Goal: Information Seeking & Learning: Find specific page/section

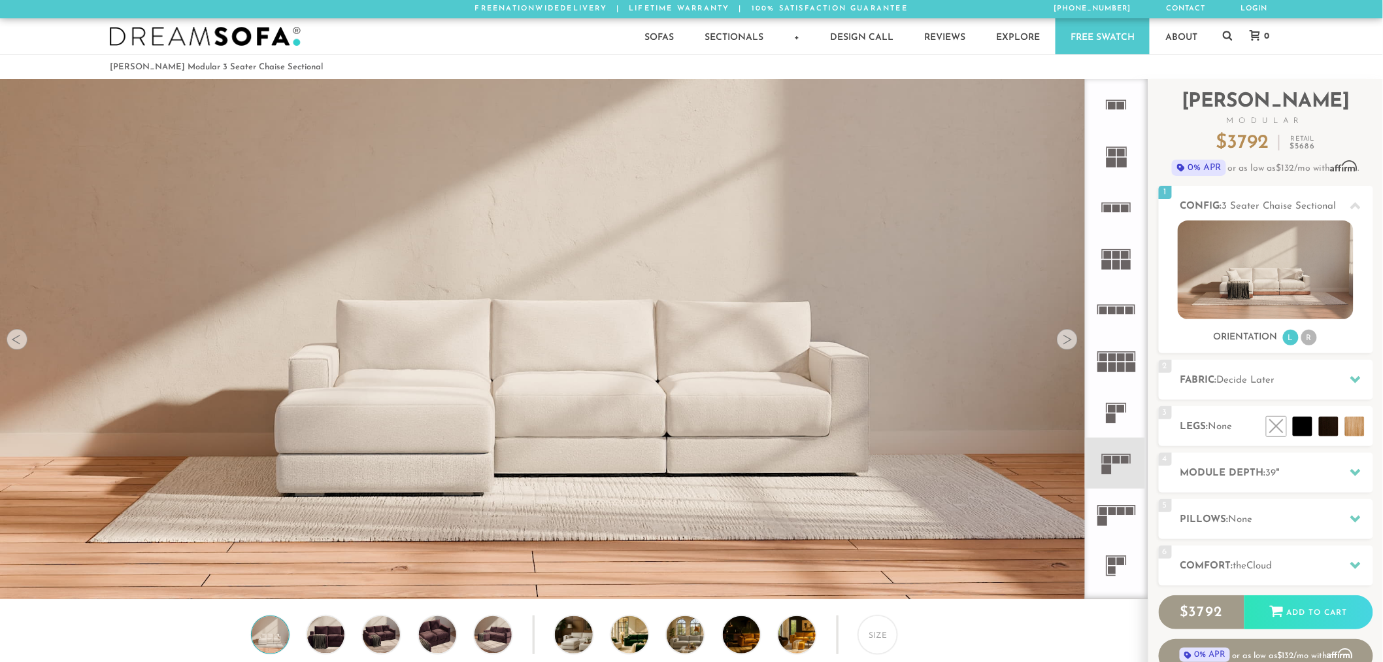
scroll to position [15763, 1373]
drag, startPoint x: 1212, startPoint y: 44, endPoint x: 1220, endPoint y: 42, distance: 8.0
click at [1213, 44] on link "About" at bounding box center [1182, 36] width 62 height 36
click at [1229, 37] on icon at bounding box center [1228, 35] width 10 height 10
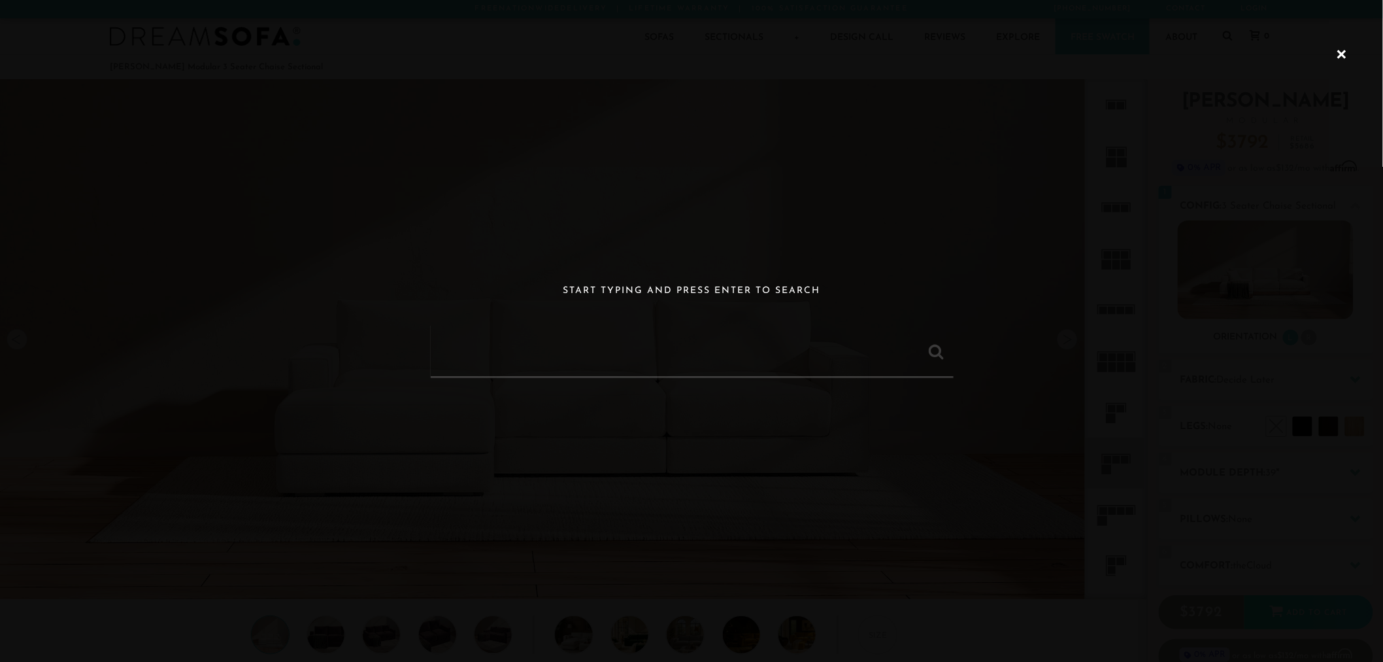
paste input "[PERSON_NAME] Modular 4 Seater Open-Ends U Sectional"
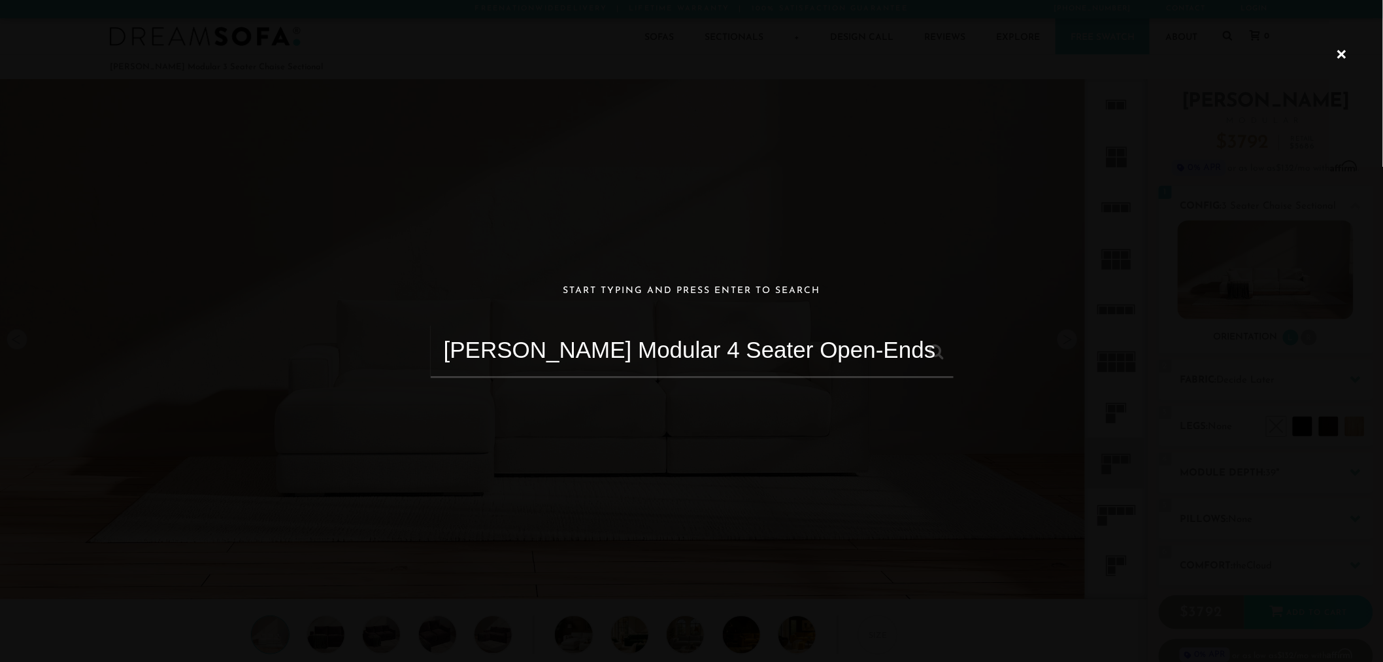
scroll to position [0, 7]
type input "Landon Modular 4 Seater Open-Ends U Sectional"
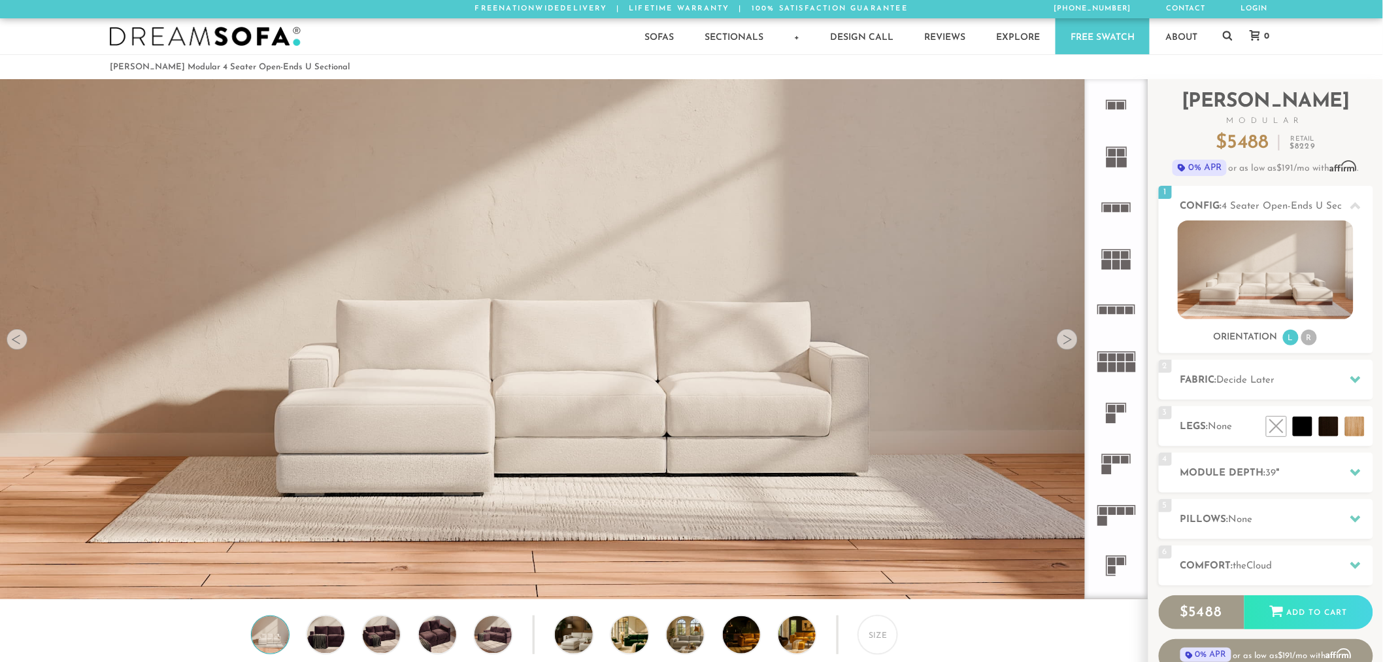
scroll to position [11, 11]
click at [1228, 27] on link at bounding box center [1228, 36] width 10 height 36
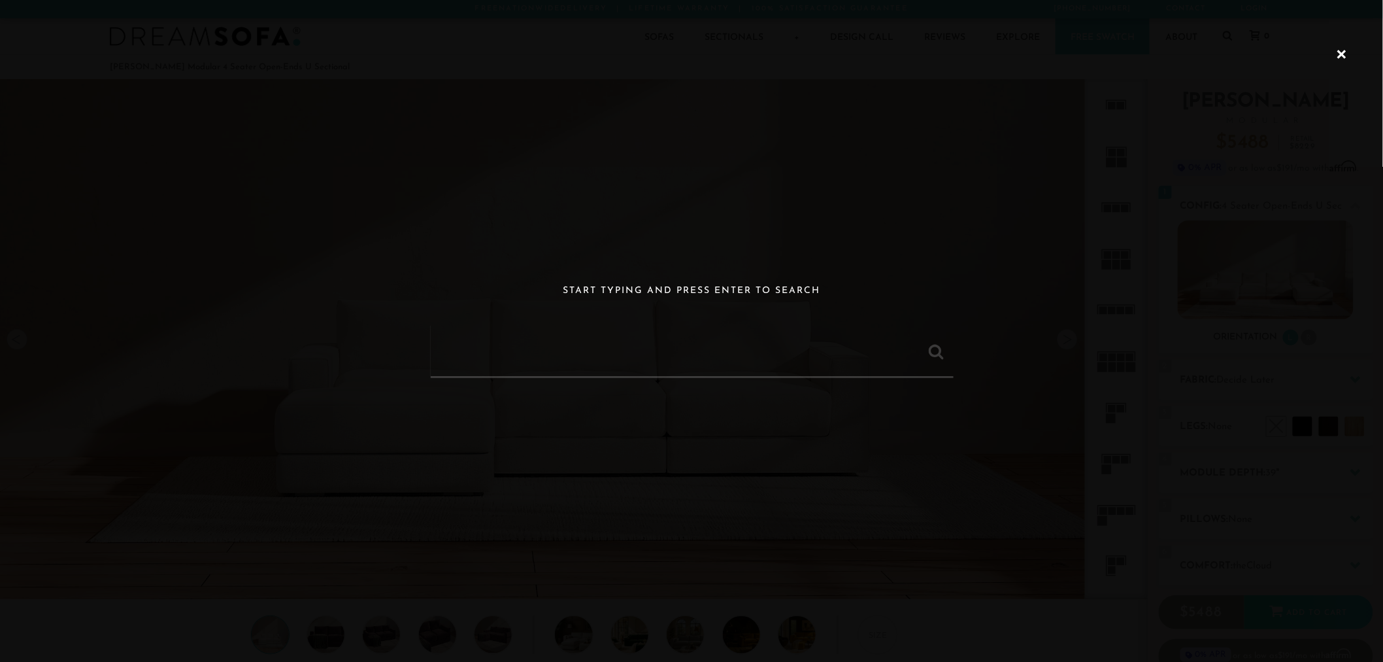
paste input "[PERSON_NAME] Modular 3 Seater Chaise Sectional"
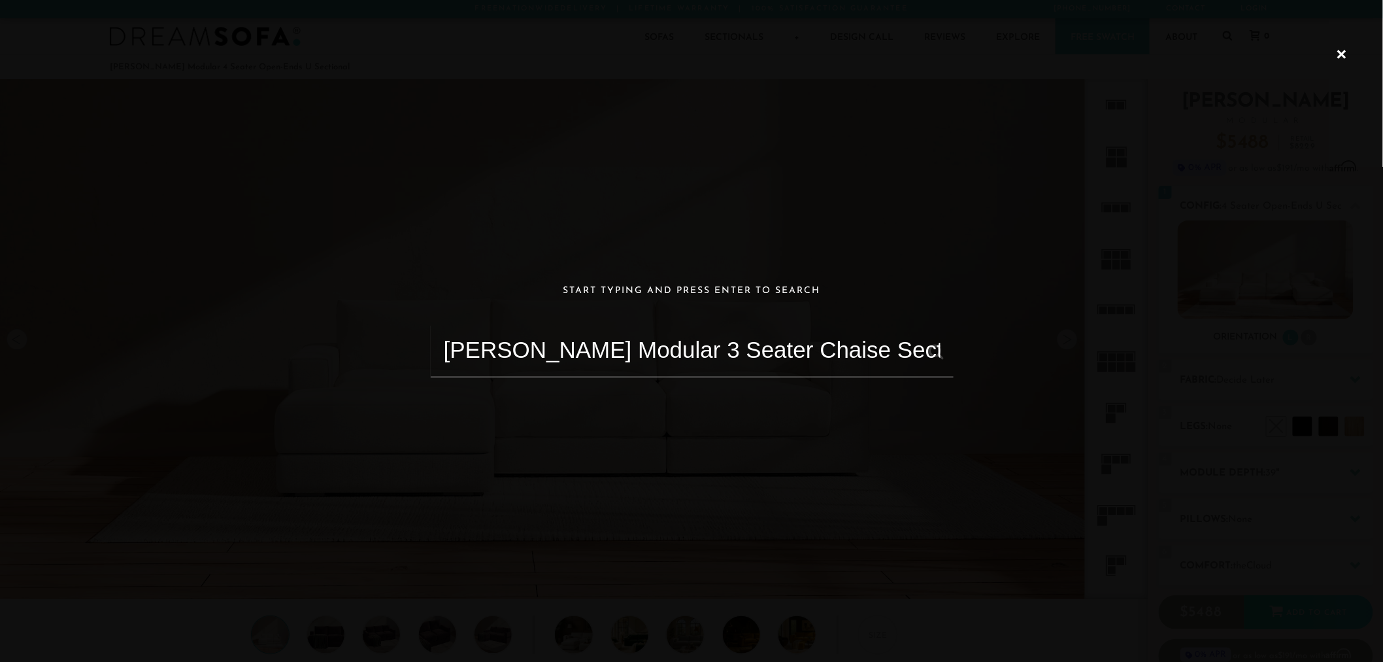
type input "[PERSON_NAME] Modular 3 Seater Chaise Sectional"
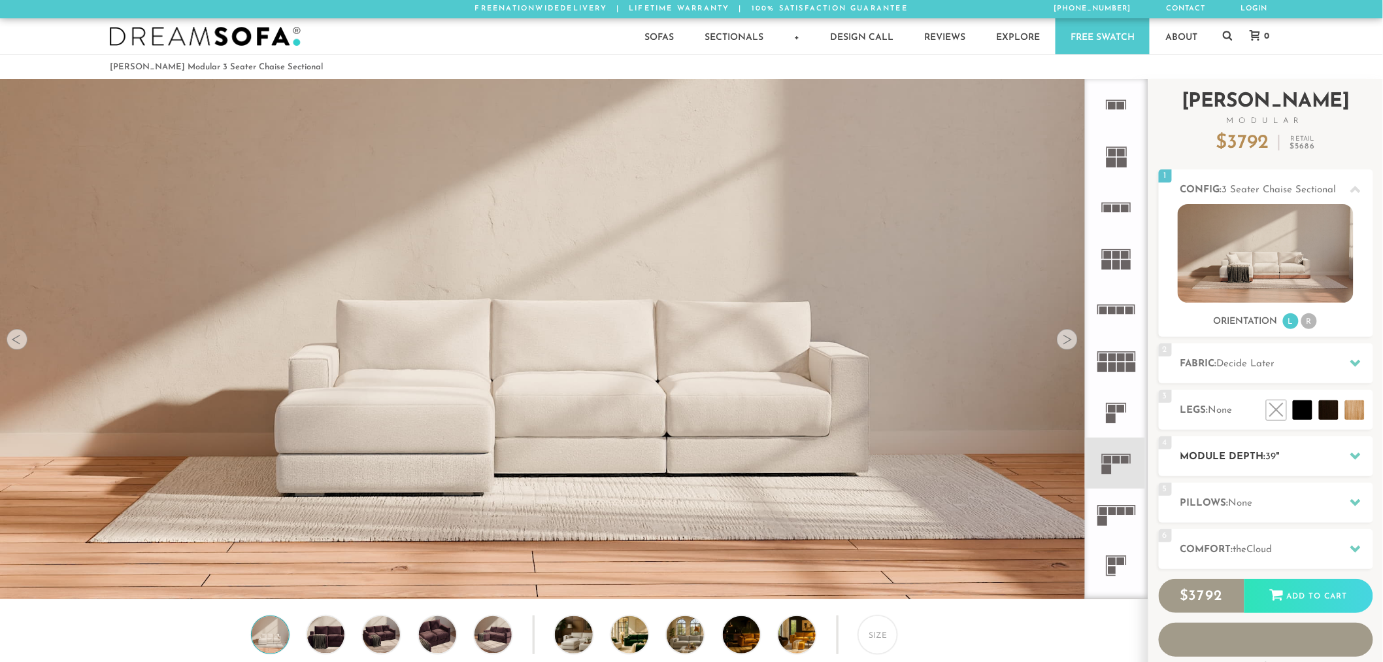
scroll to position [15763, 1373]
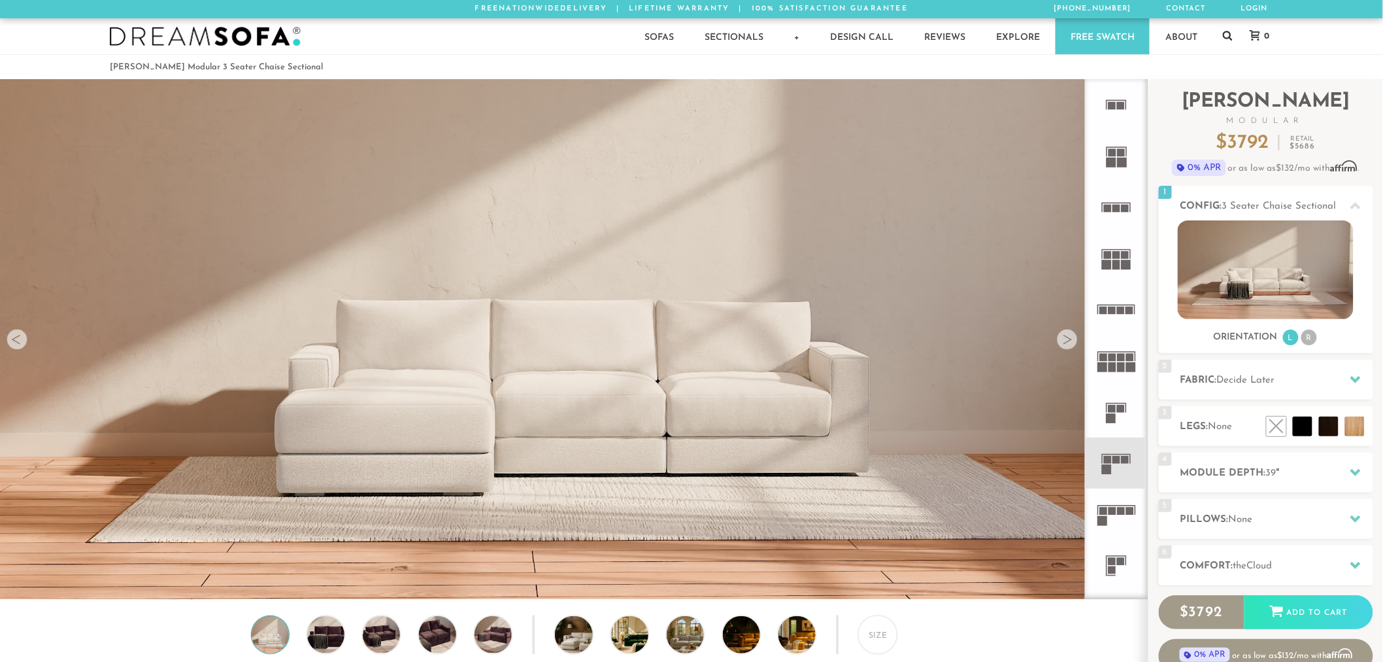
click at [1229, 31] on icon at bounding box center [1228, 36] width 10 height 10
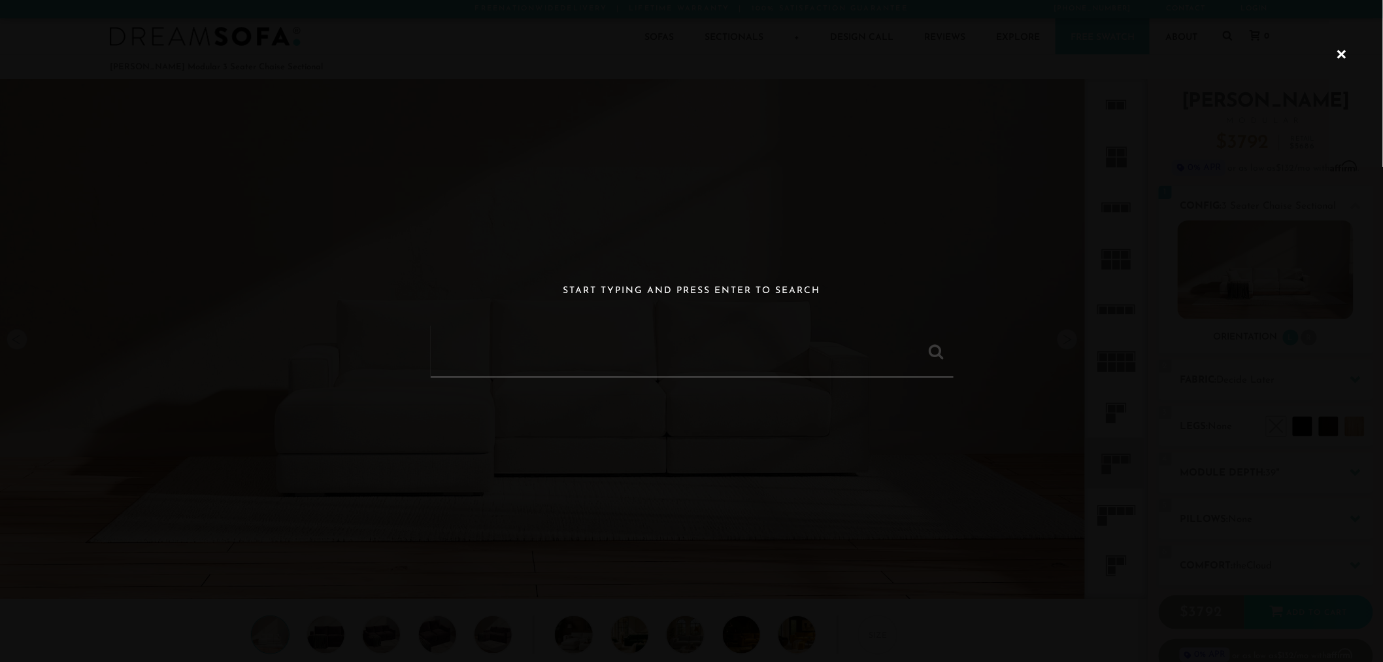
paste input "Landon Modular 2 Seater Chaise Sectional"
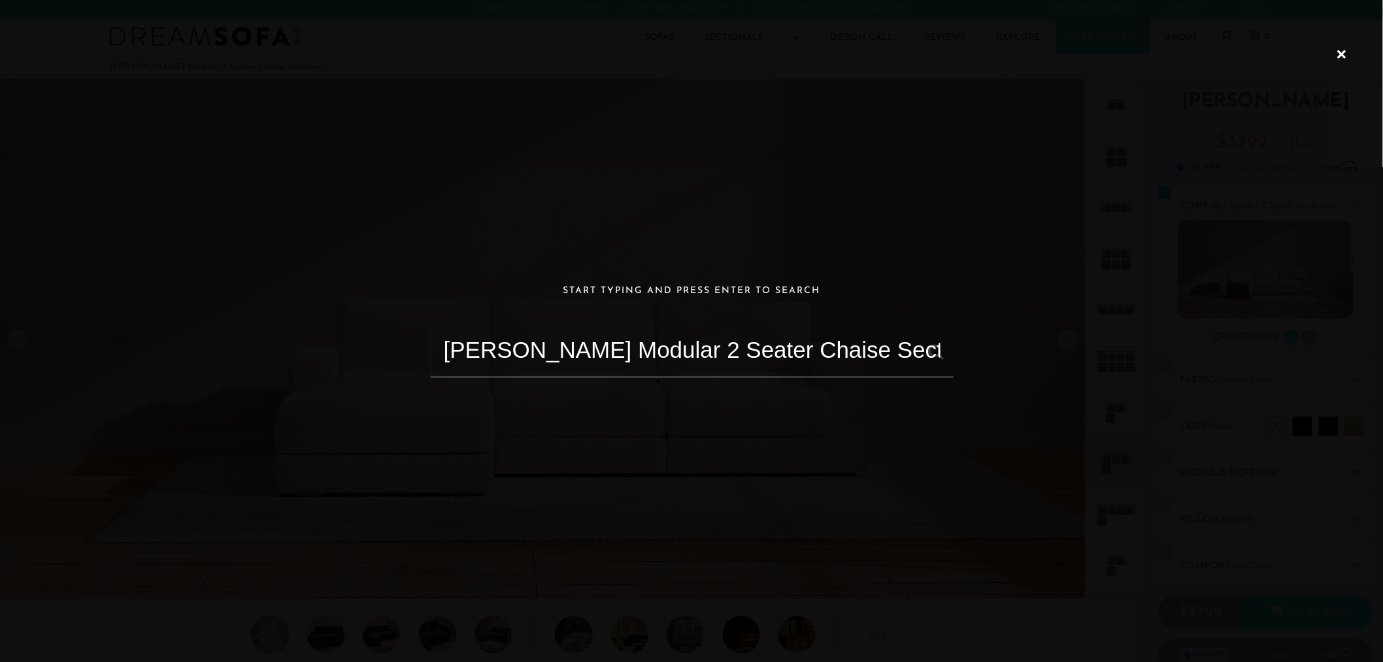
type input "Landon Modular 2 Seater Chaise Sectional"
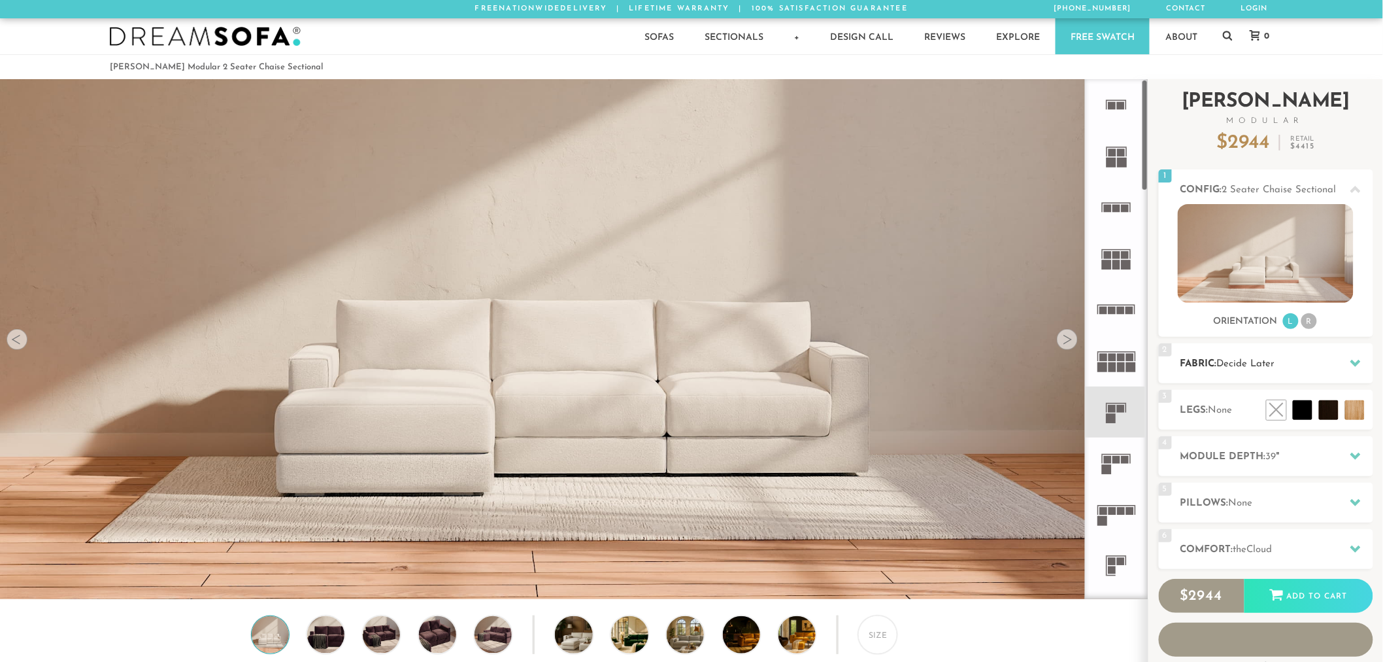
scroll to position [15763, 1373]
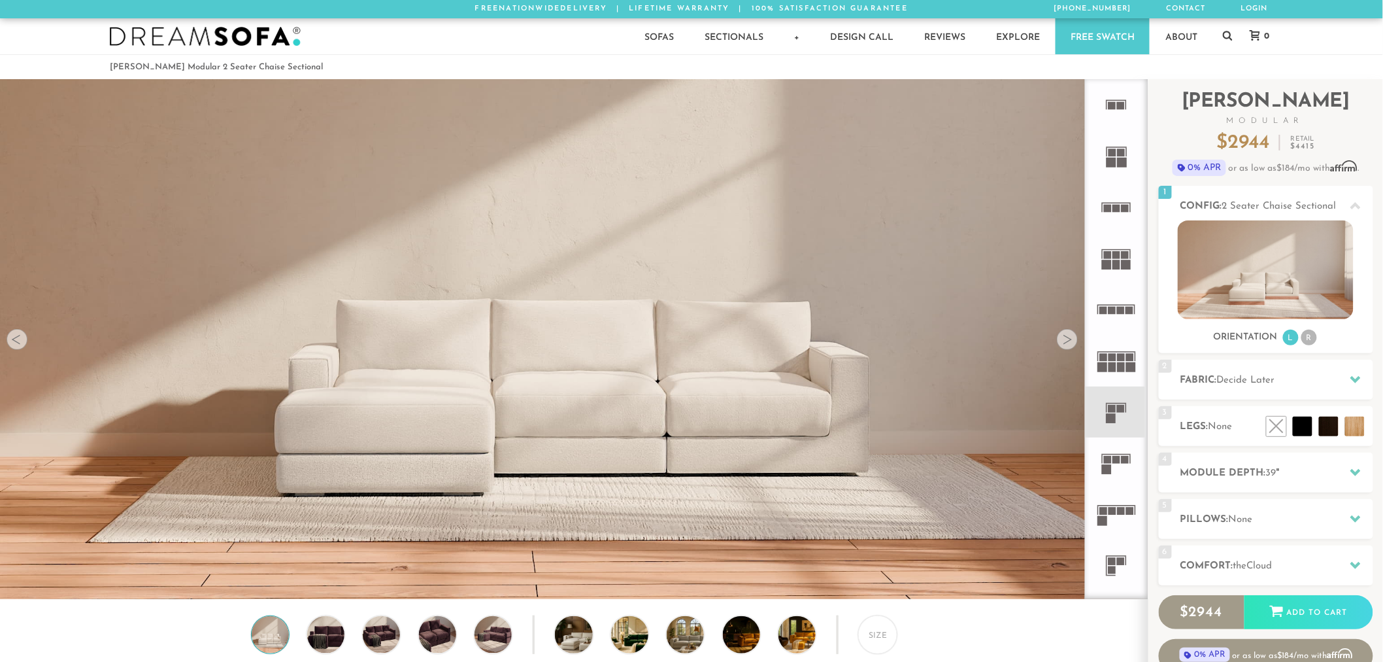
click at [1238, 22] on div "0" at bounding box center [1257, 36] width 40 height 36
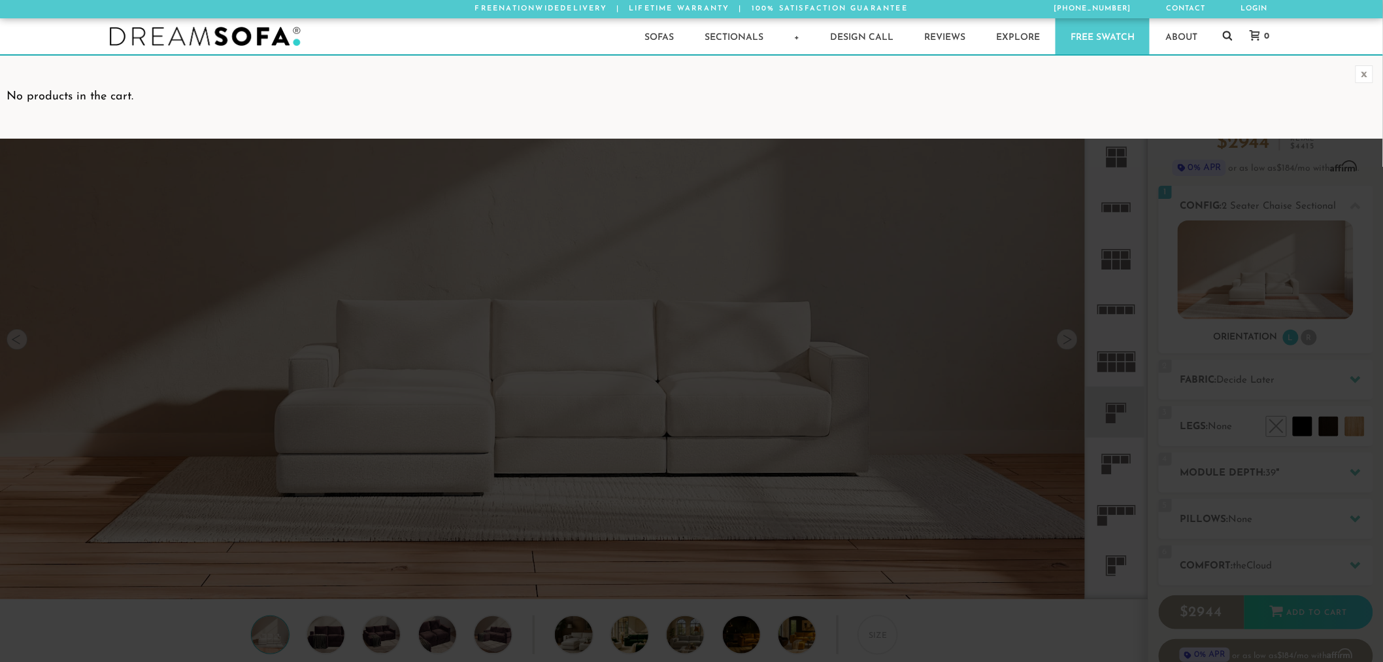
click at [1229, 35] on icon at bounding box center [1228, 35] width 10 height 10
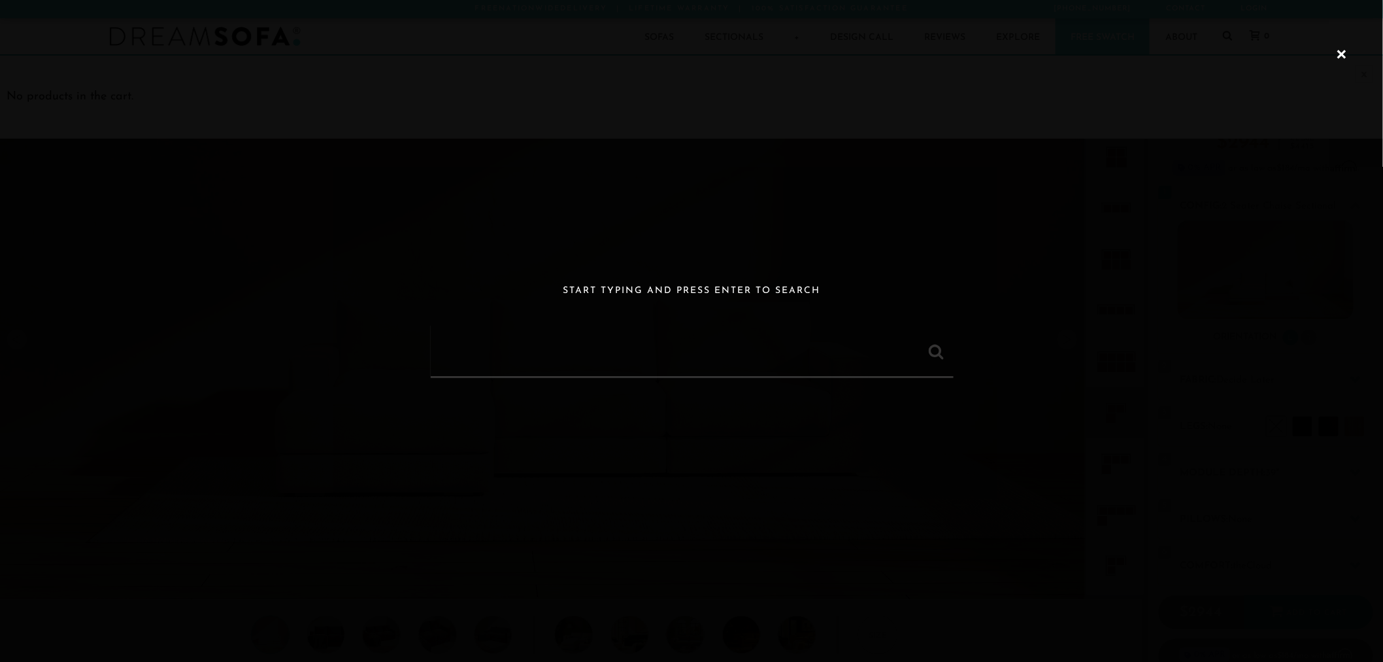
paste input "[PERSON_NAME] Modular 3 Seater Chaise Sectional"
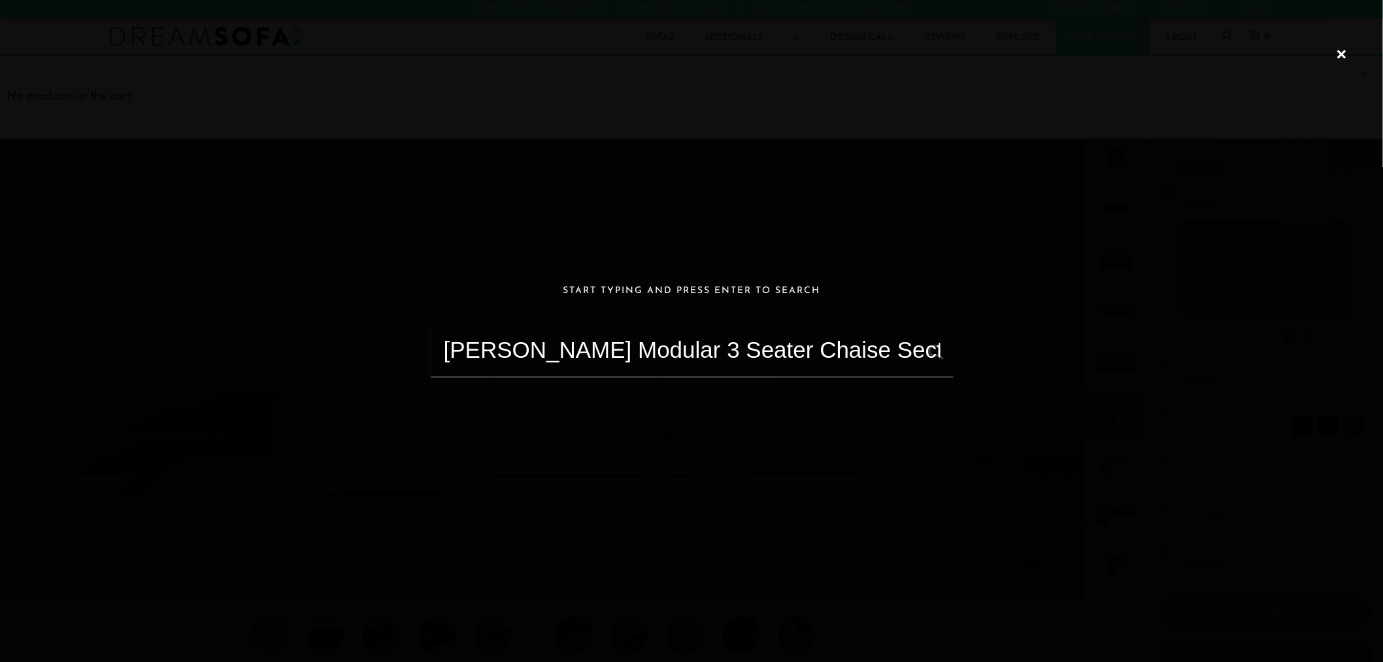
type input "[PERSON_NAME] Modular 3 Seater Chaise Sectional"
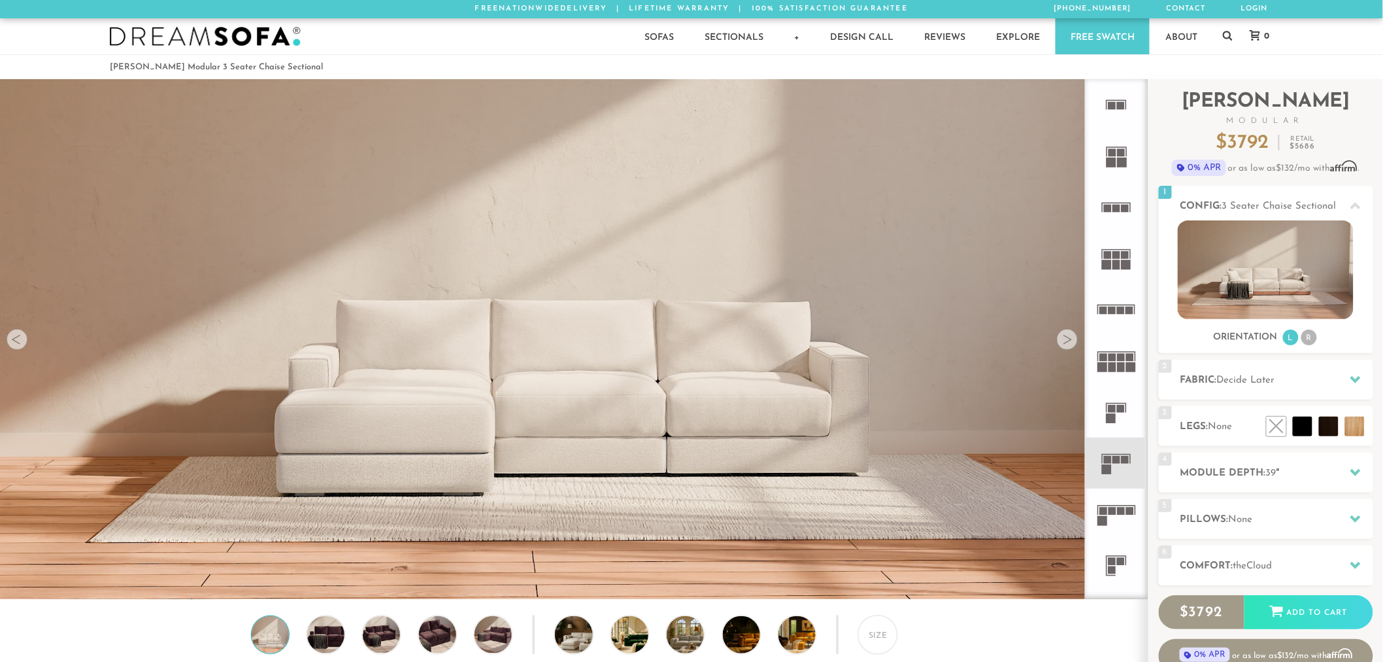
scroll to position [15762, 1373]
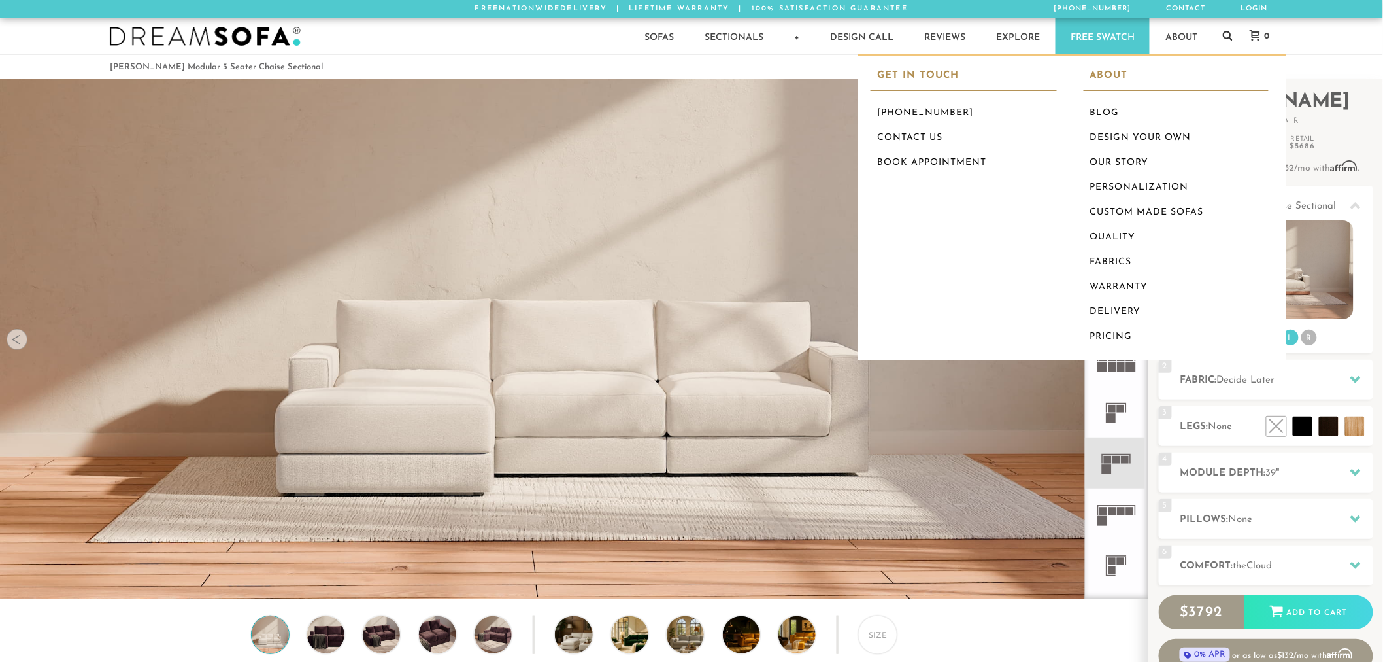
click at [1229, 31] on icon at bounding box center [1228, 36] width 10 height 10
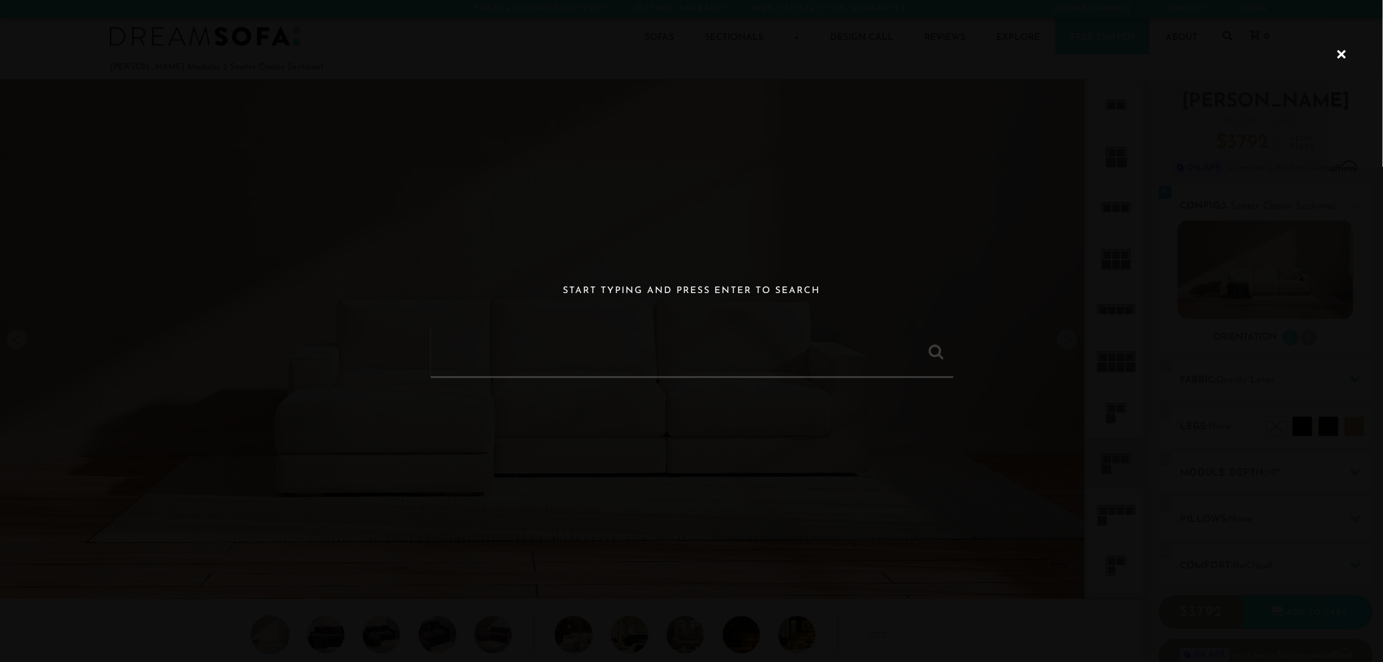
paste input "Landon Modular 6 Seater Corner Sectional"
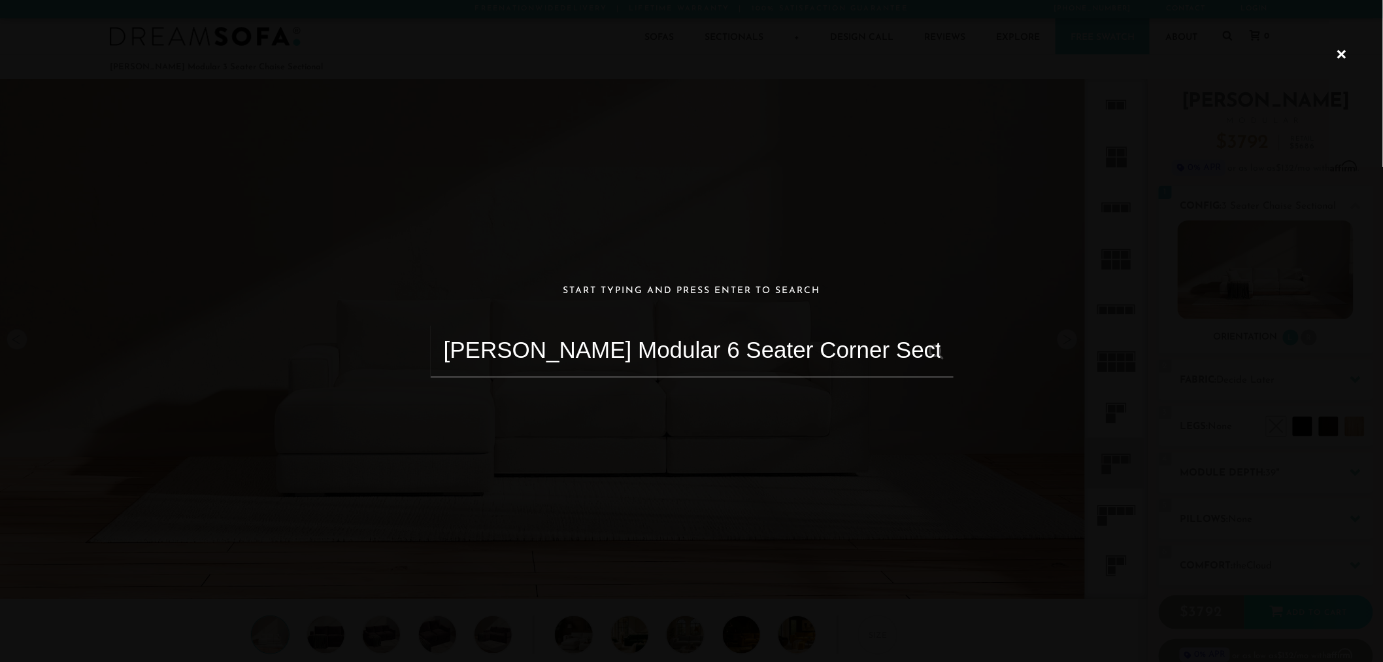
type input "Landon Modular 6 Seater Corner Sectional"
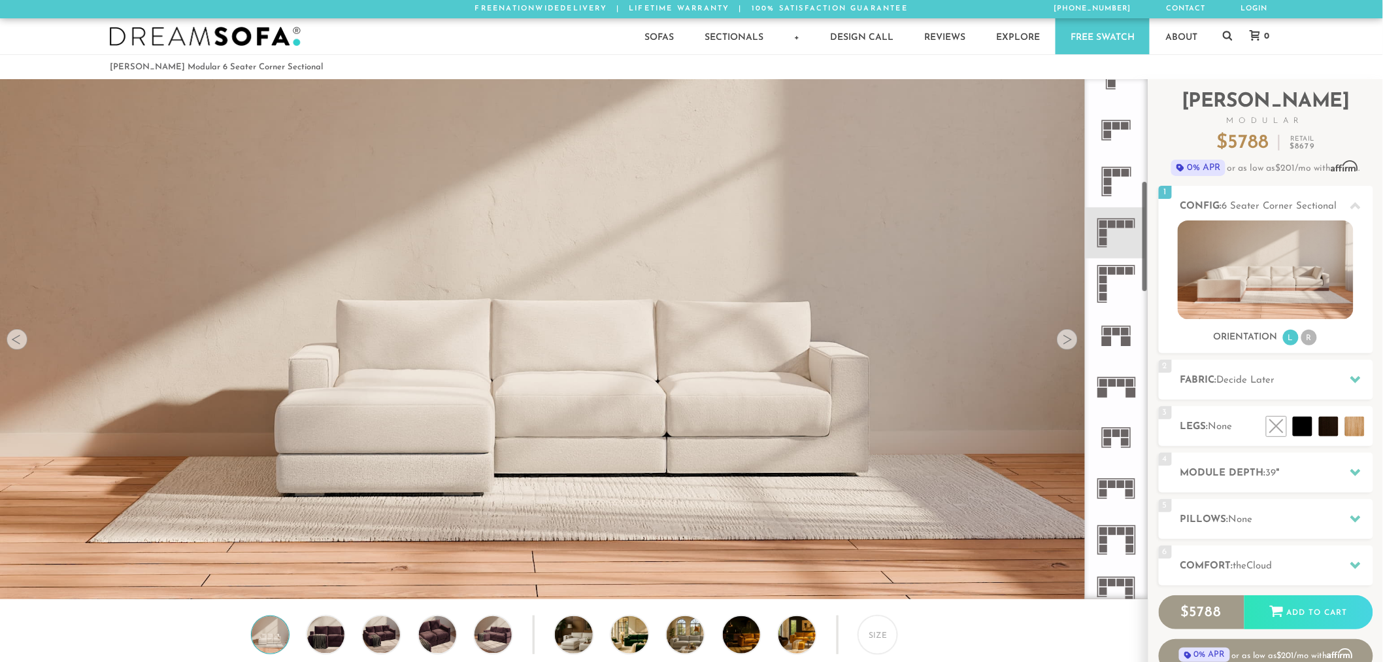
scroll to position [466, 0]
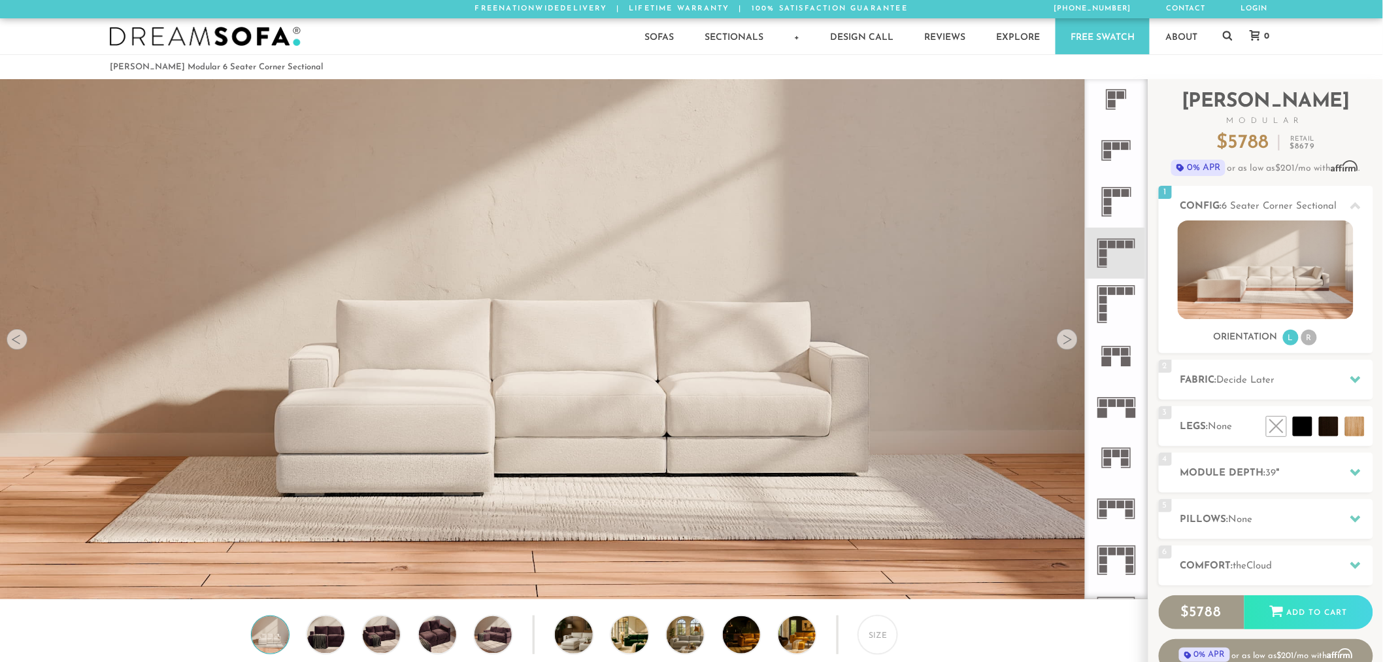
click at [1221, 38] on div "Sofas Sofas Sofa Sleepers Modular Sofas Sectionals Sectionals Sectional Sleeper…" at bounding box center [692, 36] width 1190 height 36
click at [1228, 37] on icon at bounding box center [1228, 36] width 10 height 10
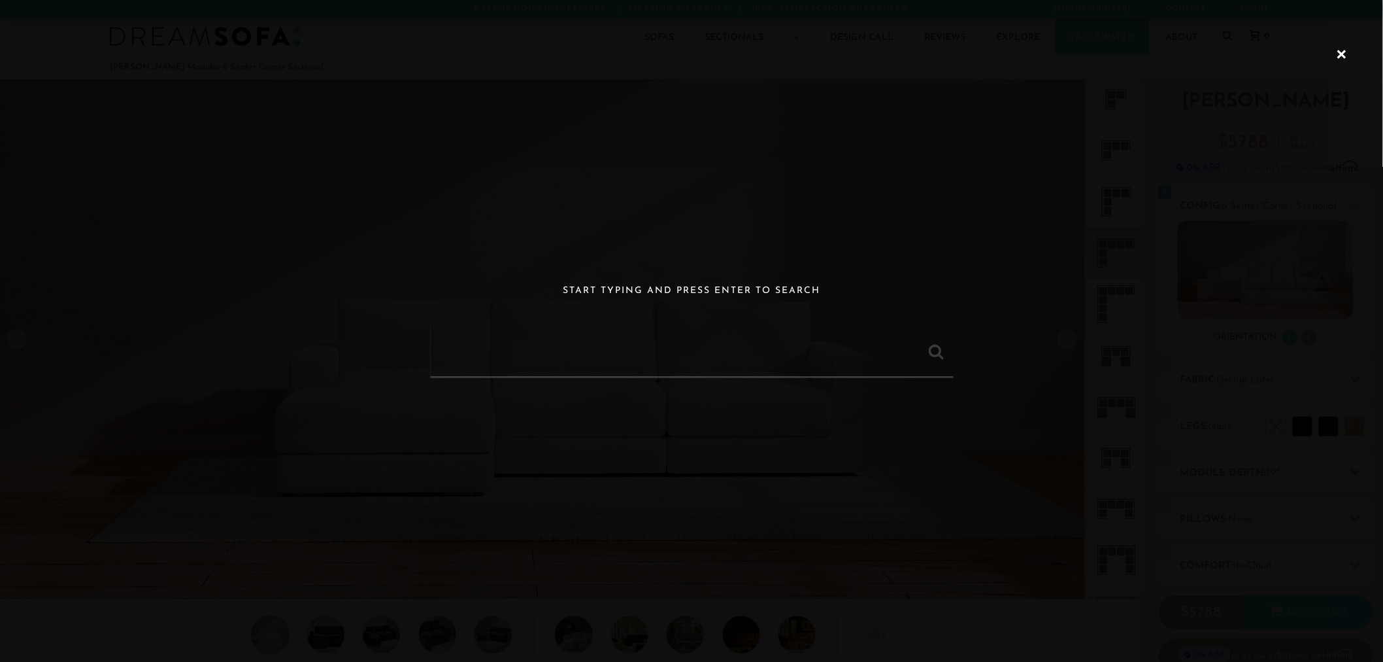
paste input "Modular 3-Seater Sofa"
type input "Modular 3-Seater Sofa"
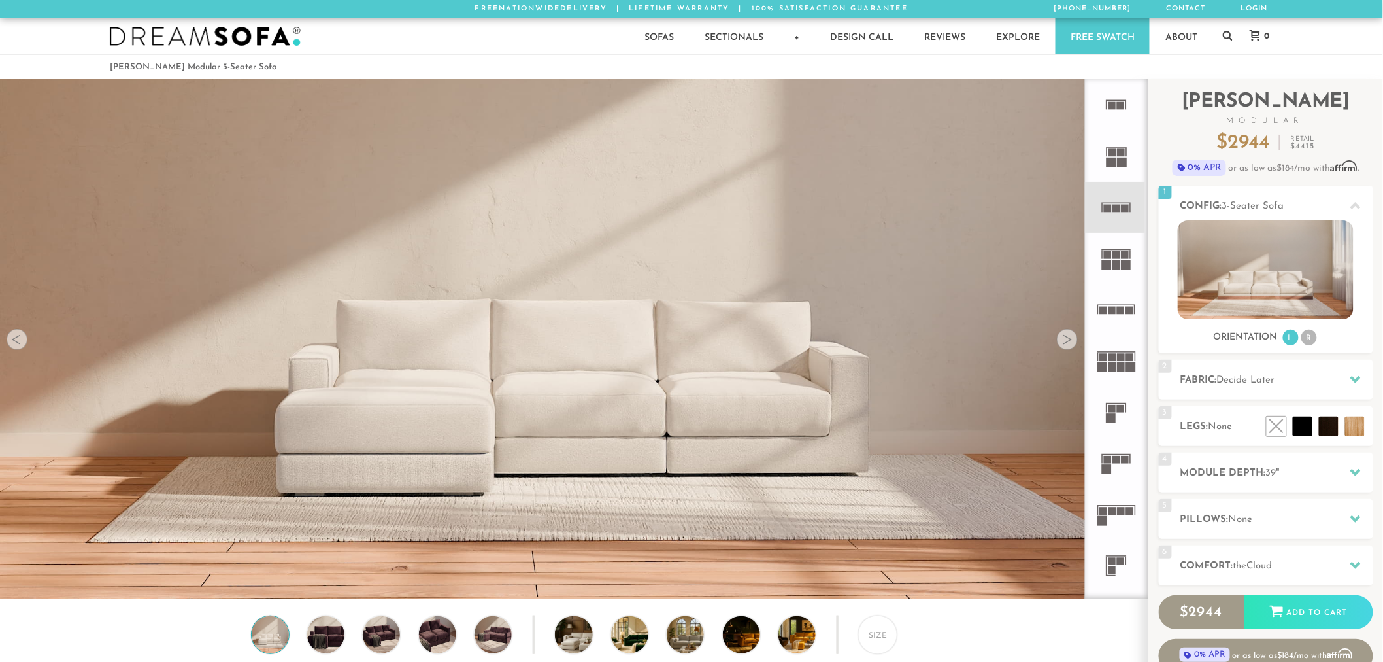
scroll to position [15762, 1373]
click at [1230, 37] on icon at bounding box center [1228, 36] width 10 height 10
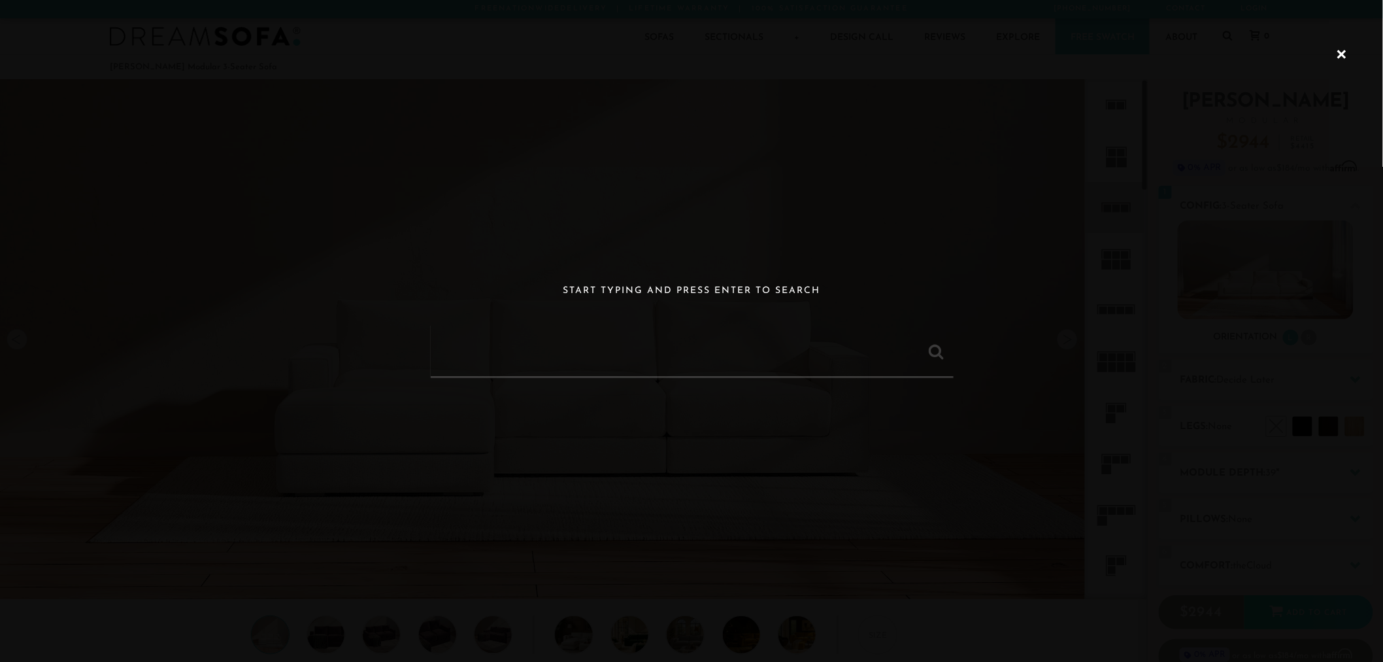
paste input "Landon Modular 3 Seater Chaise Sectiona"
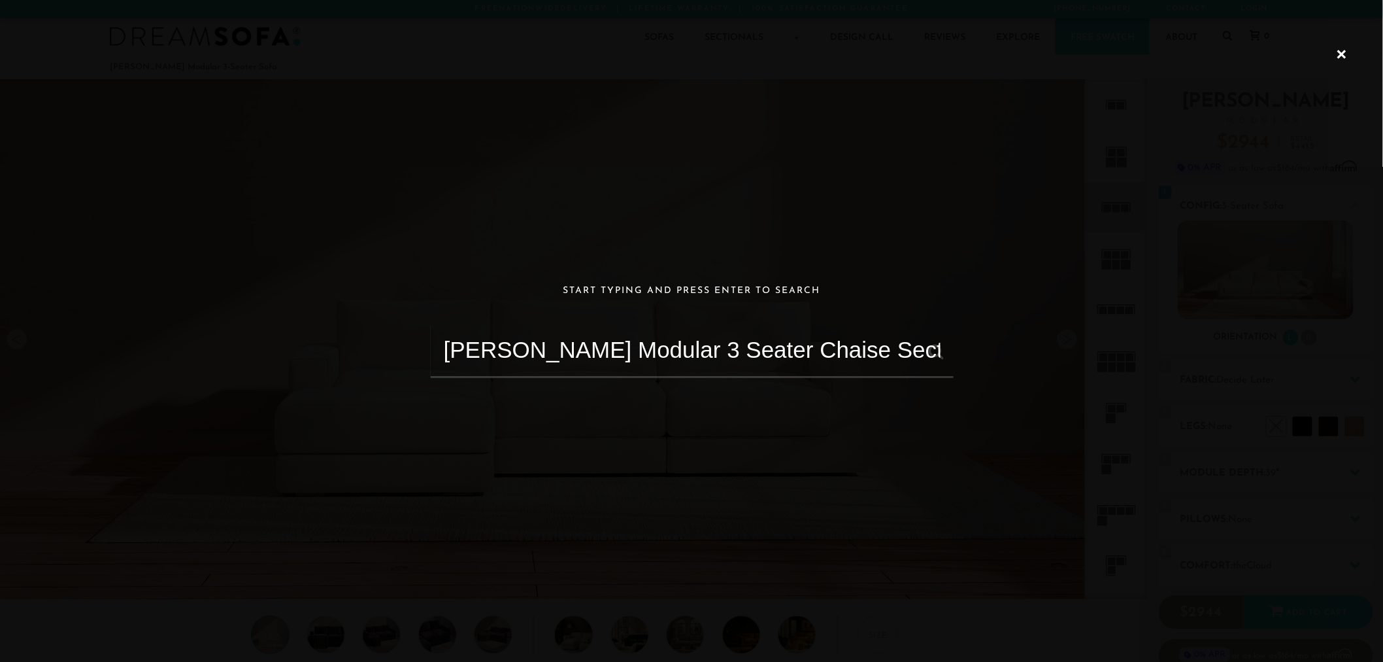
type input "Landon Modular 3 Seater Chaise SectionaL"
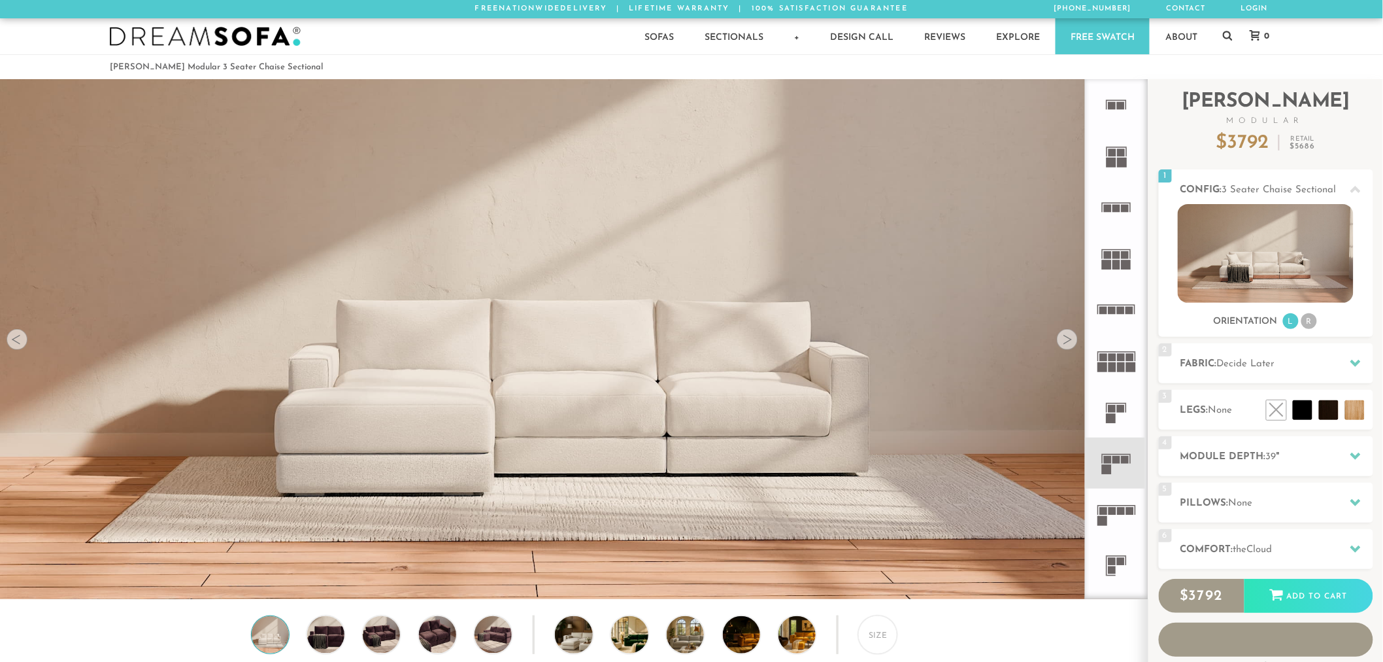
scroll to position [15762, 1373]
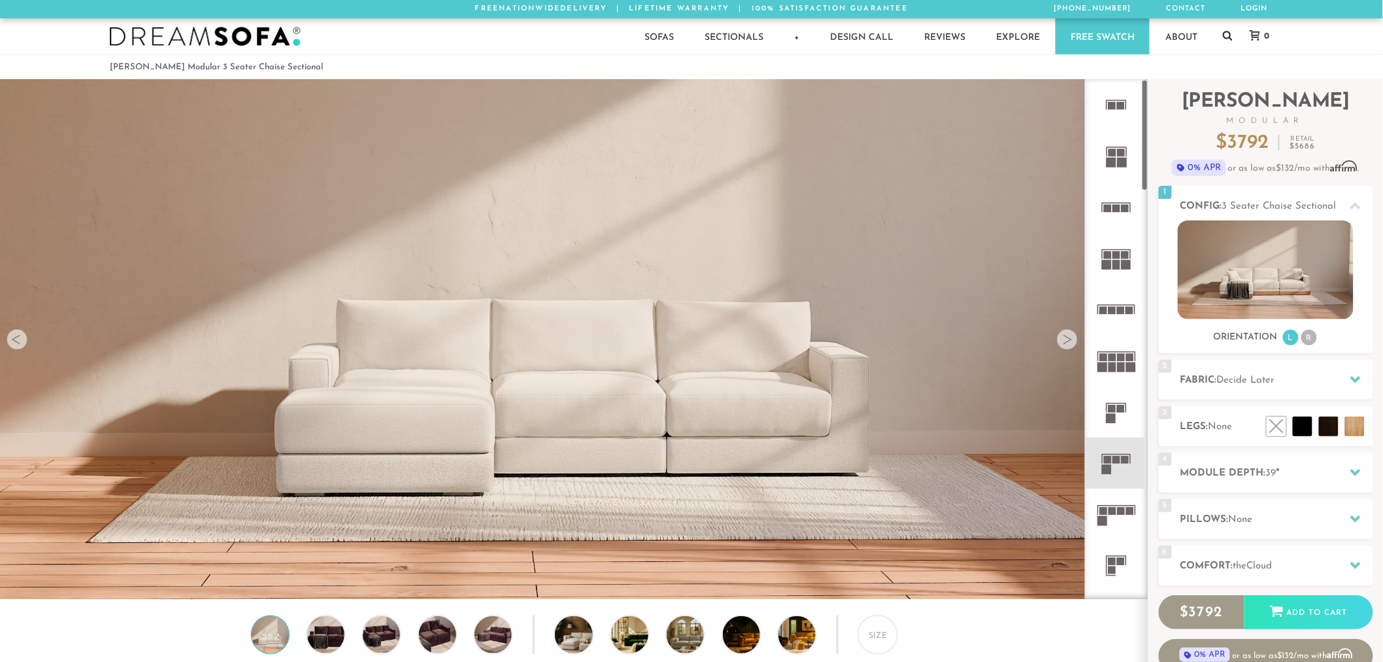
click at [1230, 37] on icon at bounding box center [1228, 36] width 10 height 10
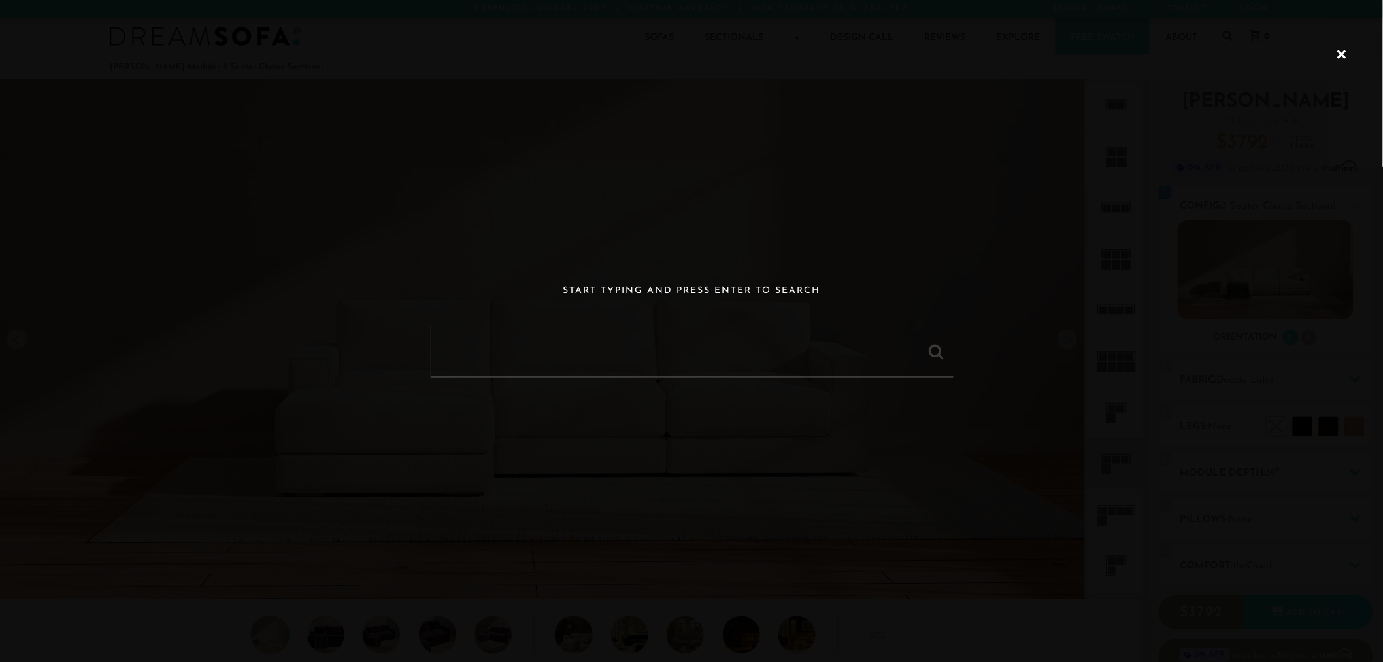
paste input "[PERSON_NAME] Modular 6 Seater Open End U Sectional"
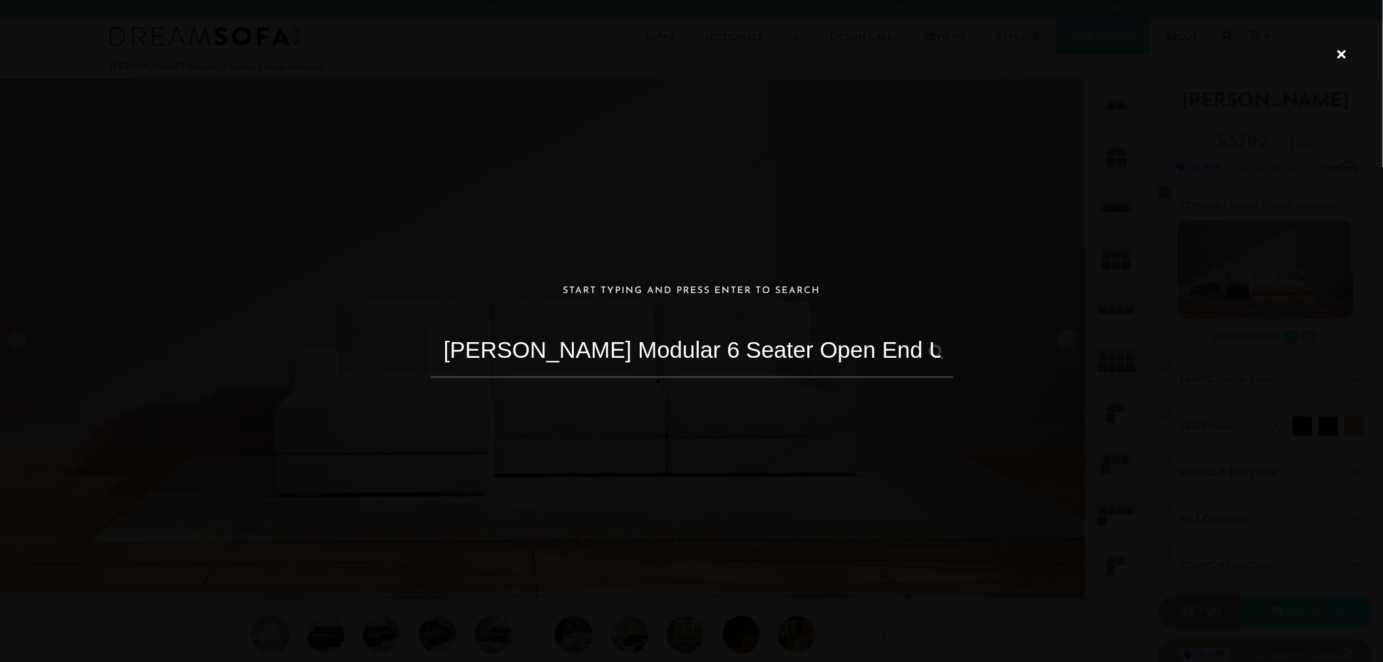
type input "[PERSON_NAME] Modular 6 Seater Open End U Sectional"
